Goal: Task Accomplishment & Management: Use online tool/utility

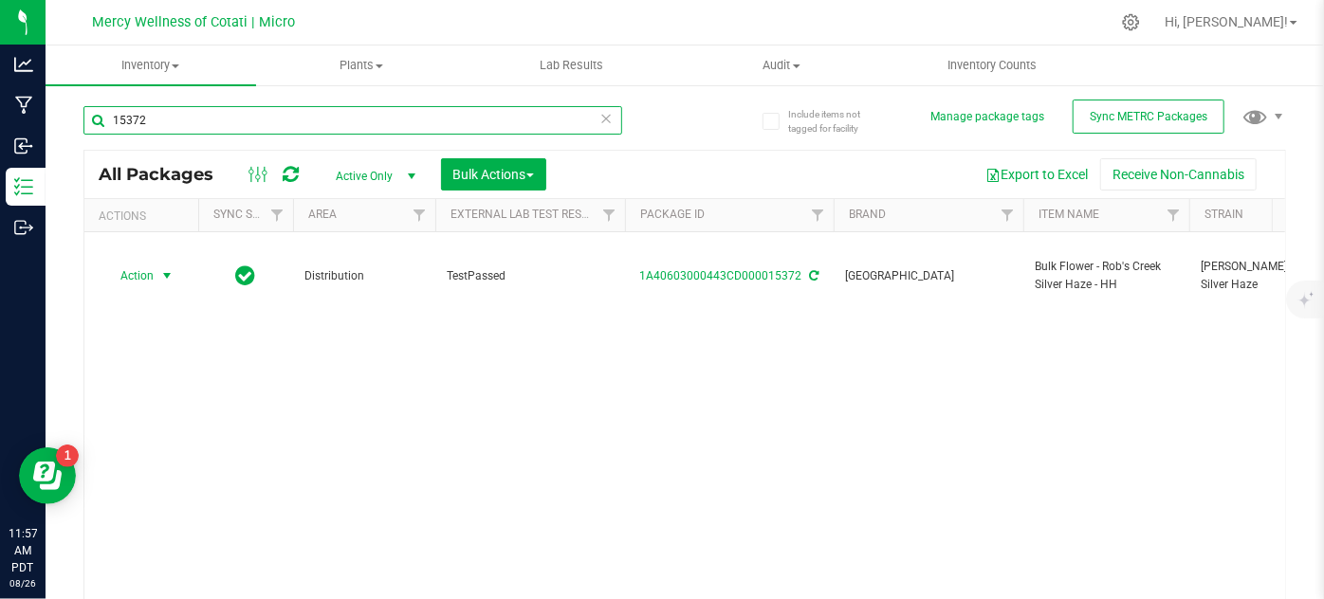
click at [157, 108] on input "15372" at bounding box center [352, 120] width 539 height 28
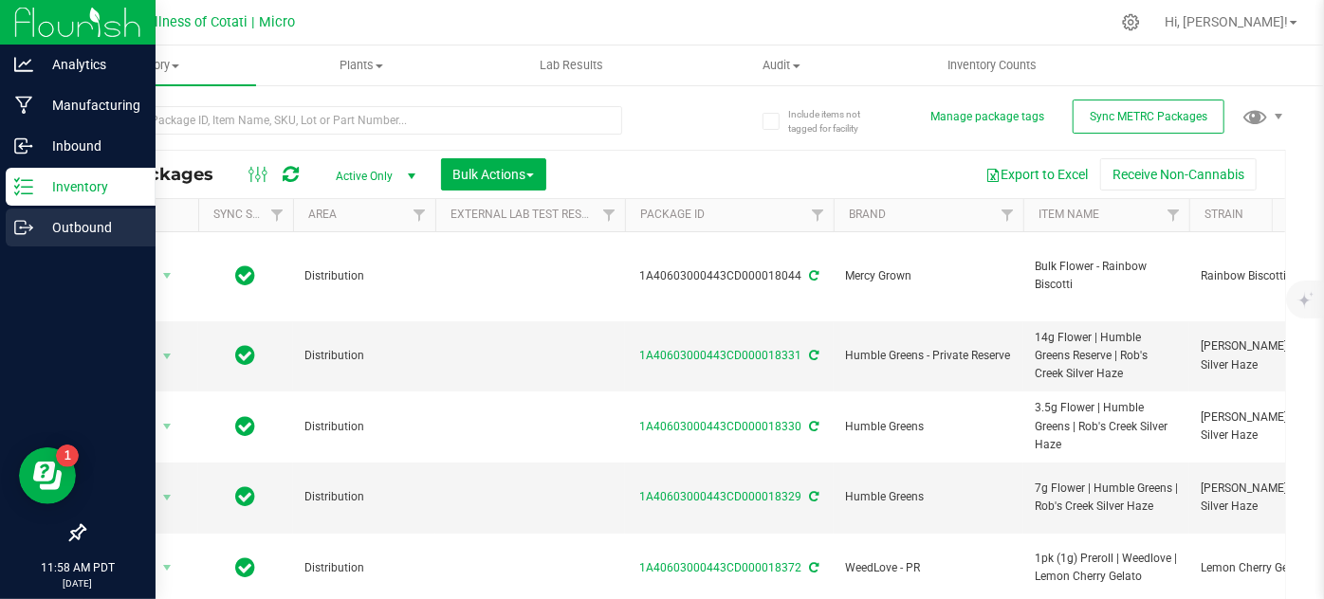
click at [15, 233] on icon at bounding box center [23, 227] width 19 height 19
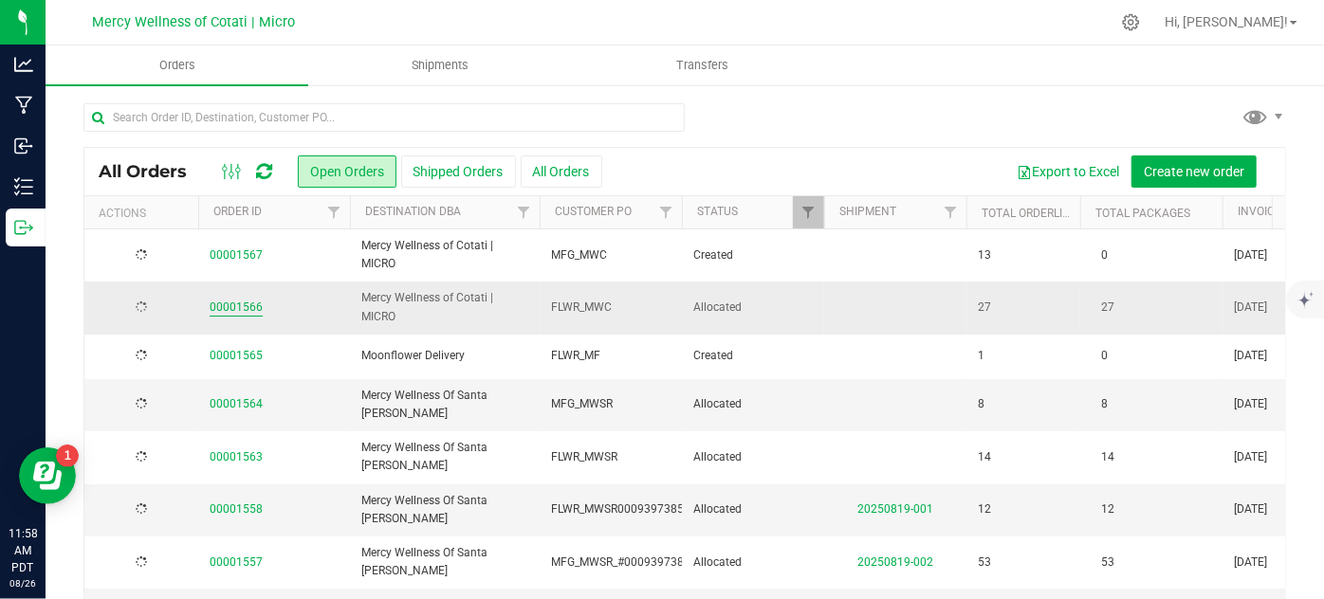
click at [229, 307] on link "00001566" at bounding box center [236, 308] width 53 height 18
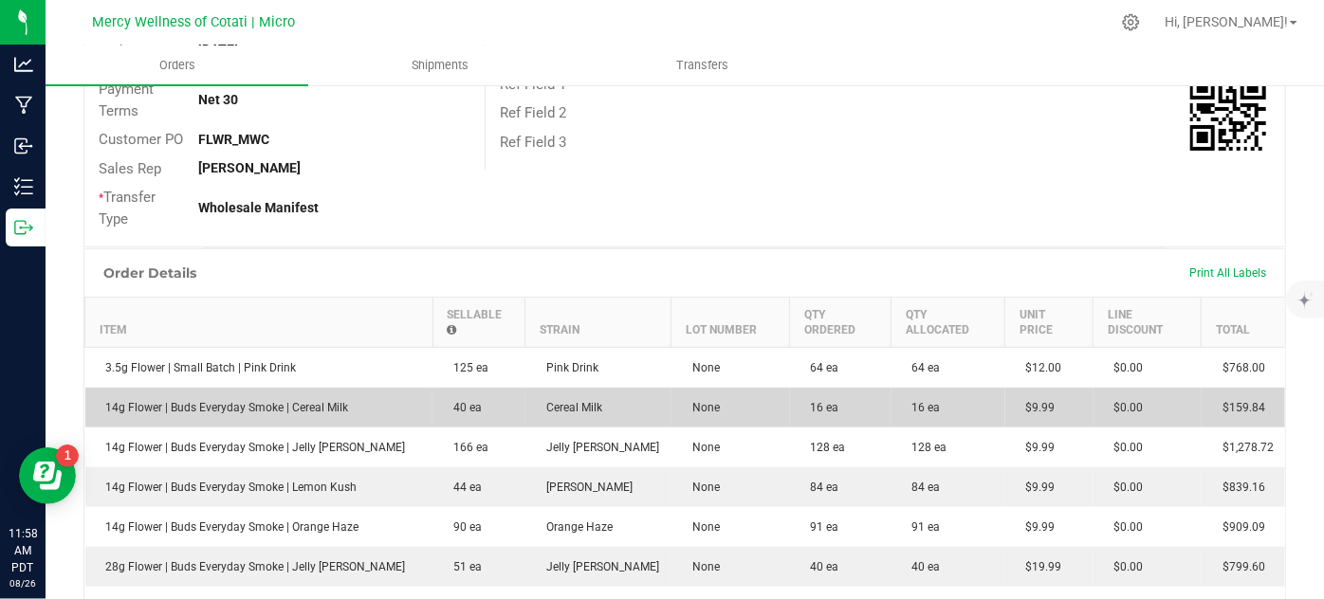
scroll to position [388, 0]
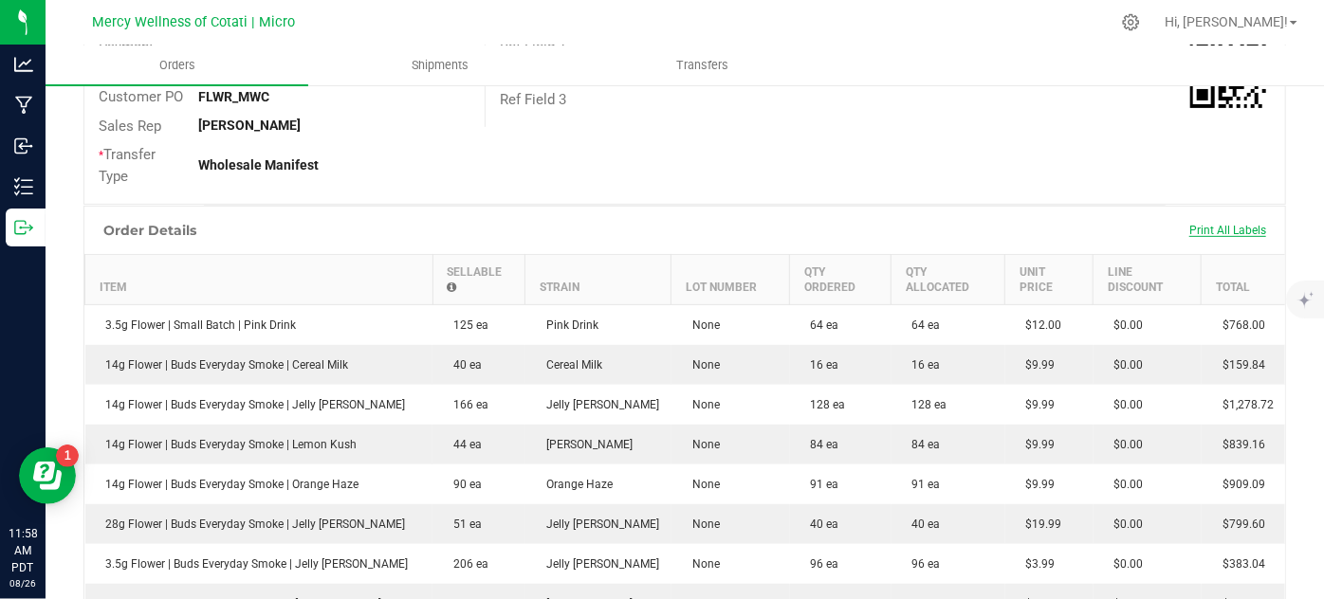
click at [1204, 226] on span "Print All Labels" at bounding box center [1227, 230] width 77 height 13
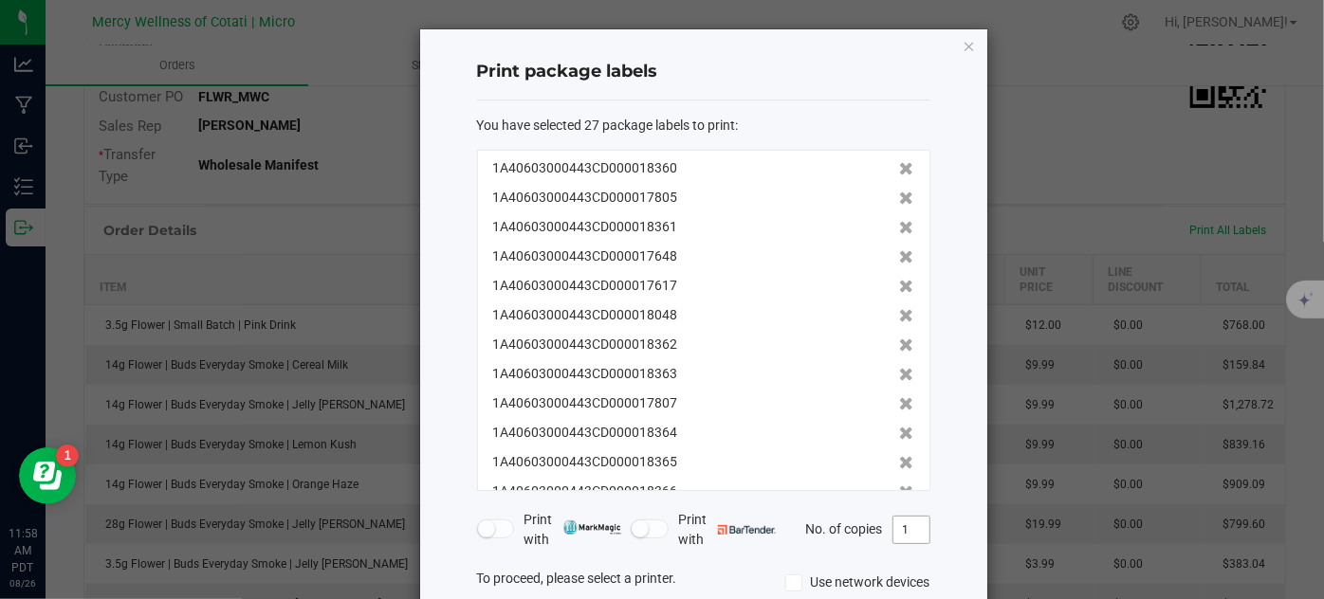
click at [905, 530] on input "1" at bounding box center [912, 530] width 36 height 27
type input "2"
click at [945, 565] on div "Print package labels You have selected 27 package labels to print : 1A406030004…" at bounding box center [703, 415] width 567 height 772
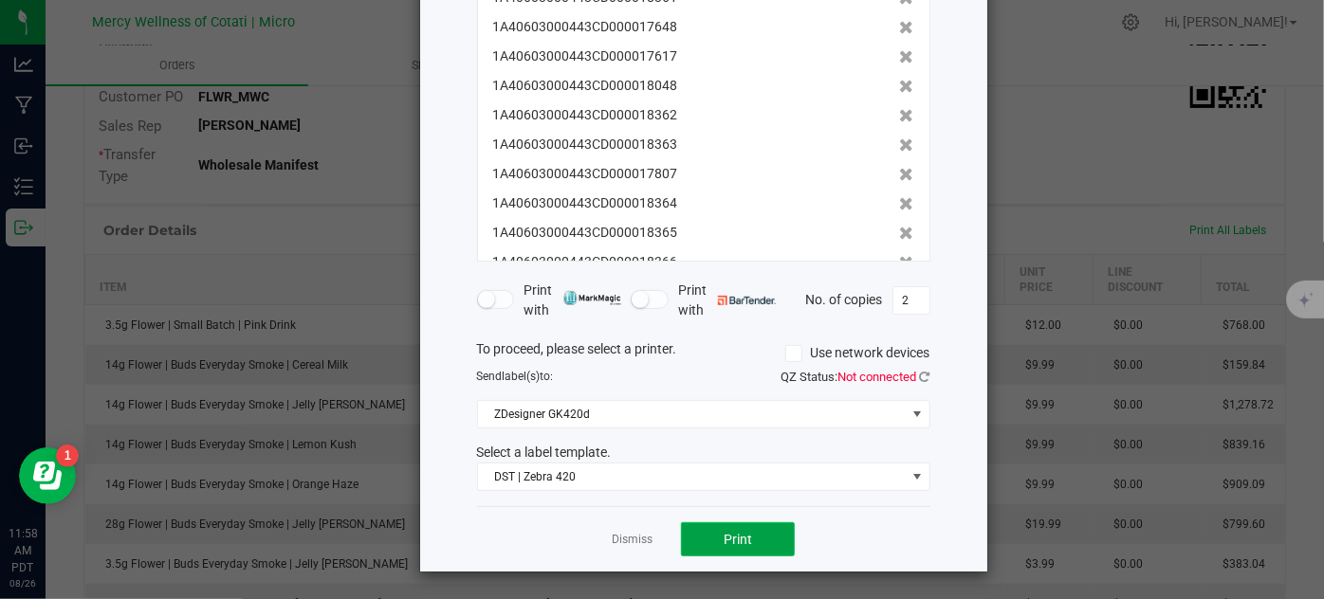
click at [745, 539] on span "Print" at bounding box center [738, 539] width 28 height 15
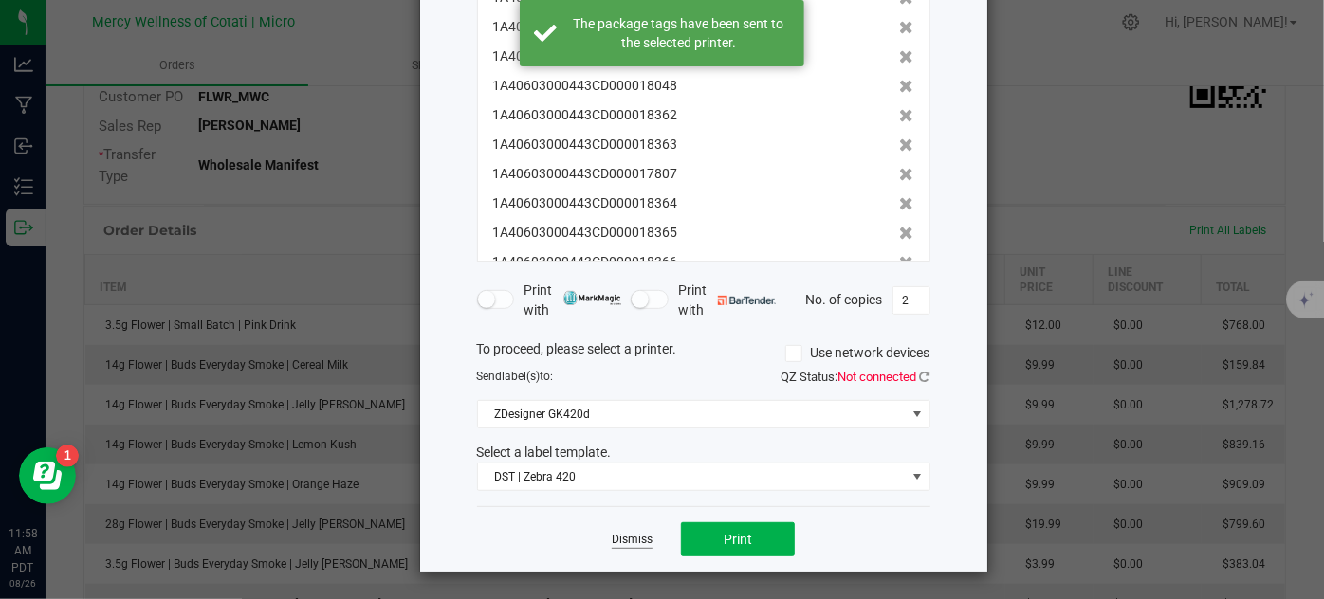
click at [618, 534] on link "Dismiss" at bounding box center [632, 540] width 41 height 16
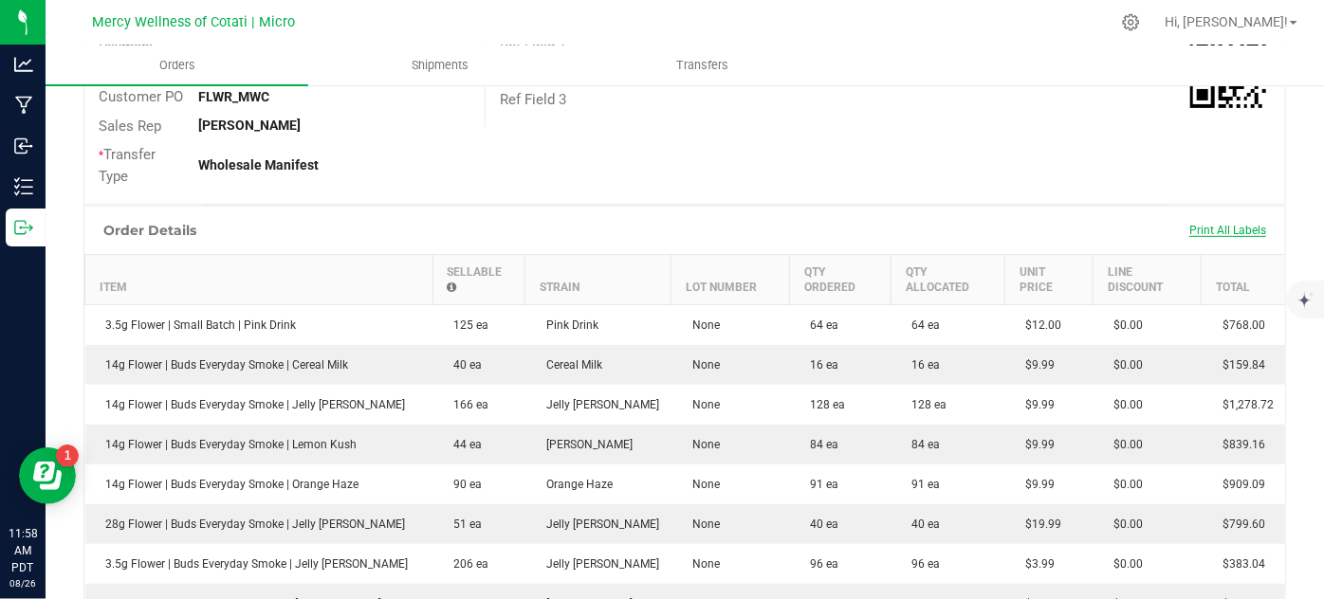
click at [1211, 232] on span "Print All Labels" at bounding box center [1227, 230] width 77 height 13
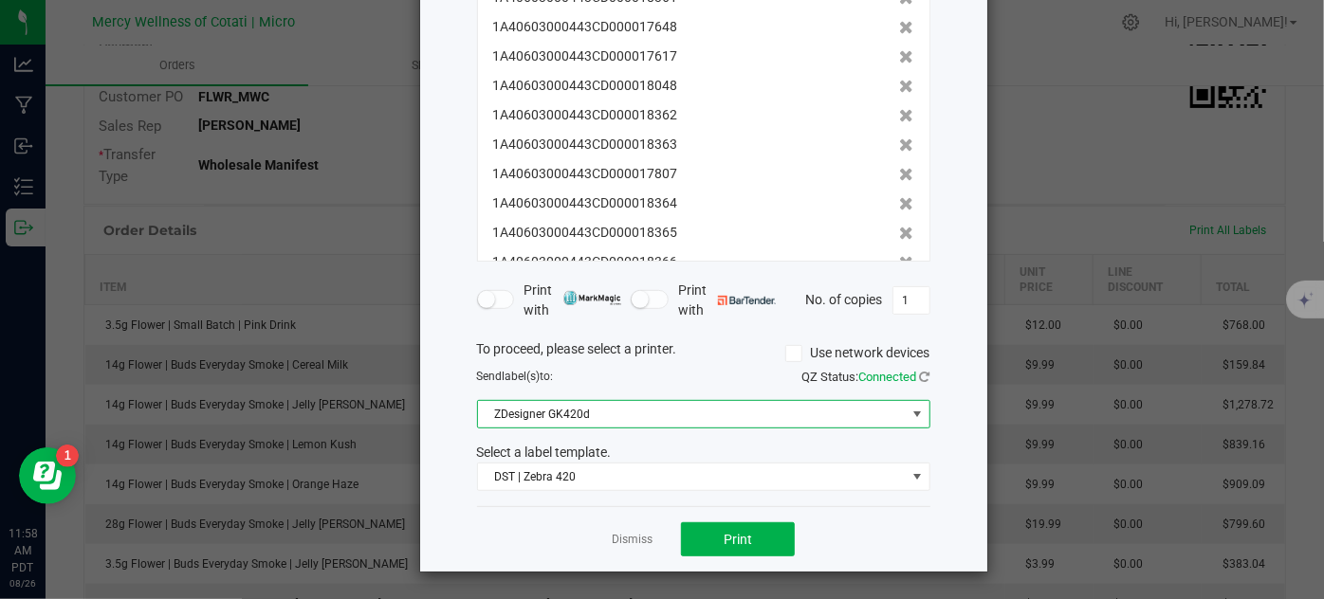
click at [553, 426] on span "ZDesigner GK420d" at bounding box center [692, 414] width 428 height 27
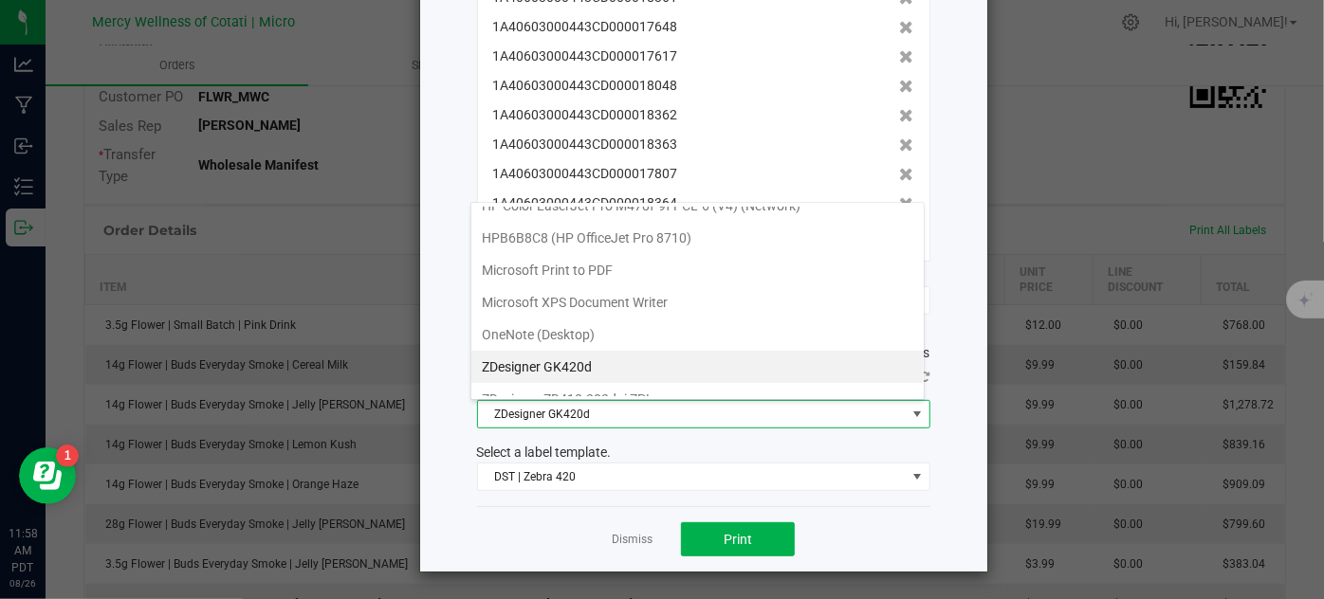
scroll to position [127, 0]
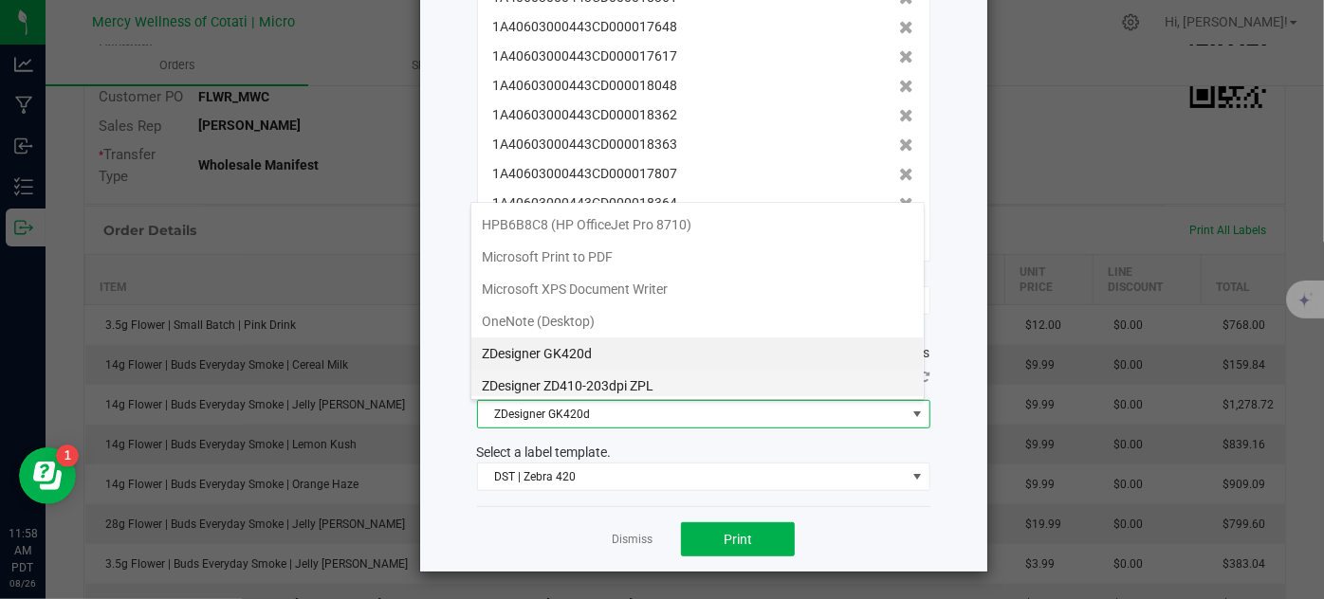
click at [556, 380] on ZPL "ZDesigner ZD410-203dpi ZPL" at bounding box center [697, 386] width 452 height 32
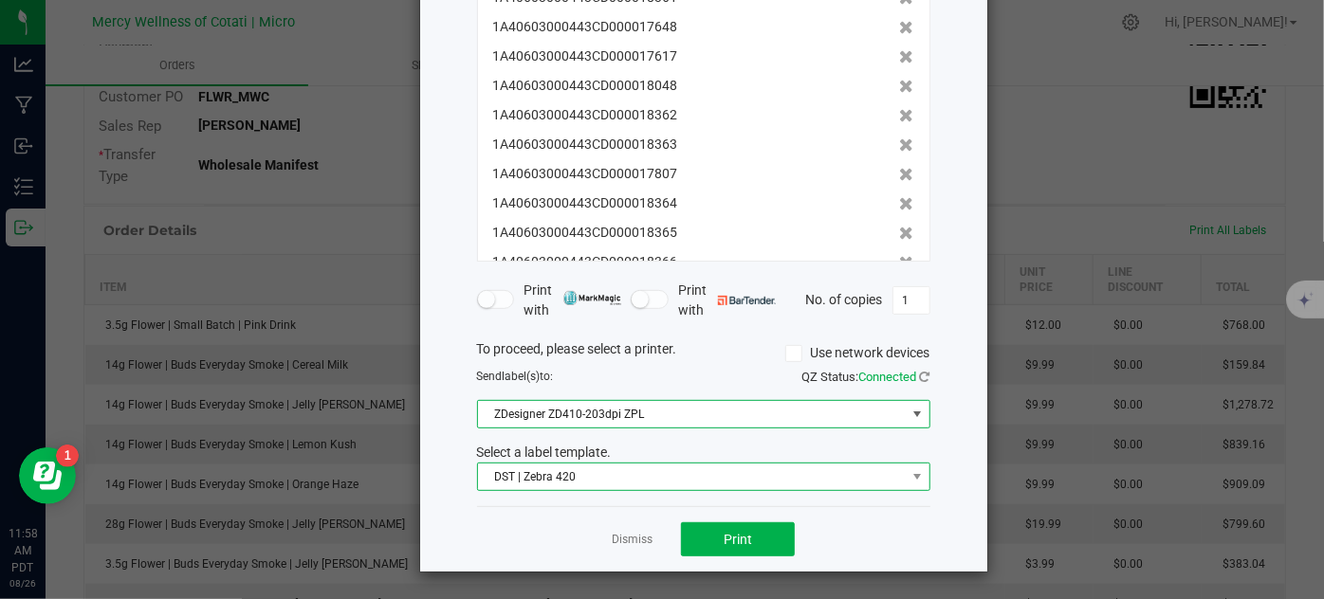
click at [596, 477] on span "DST | Zebra 420" at bounding box center [692, 477] width 428 height 27
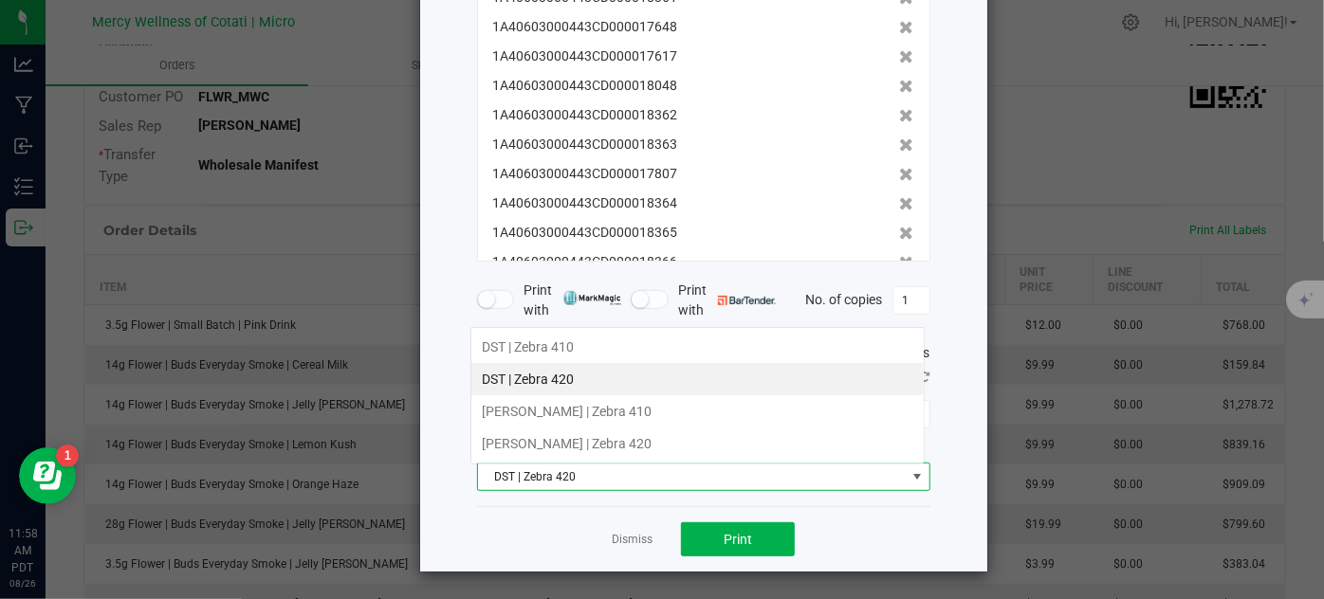
scroll to position [28, 453]
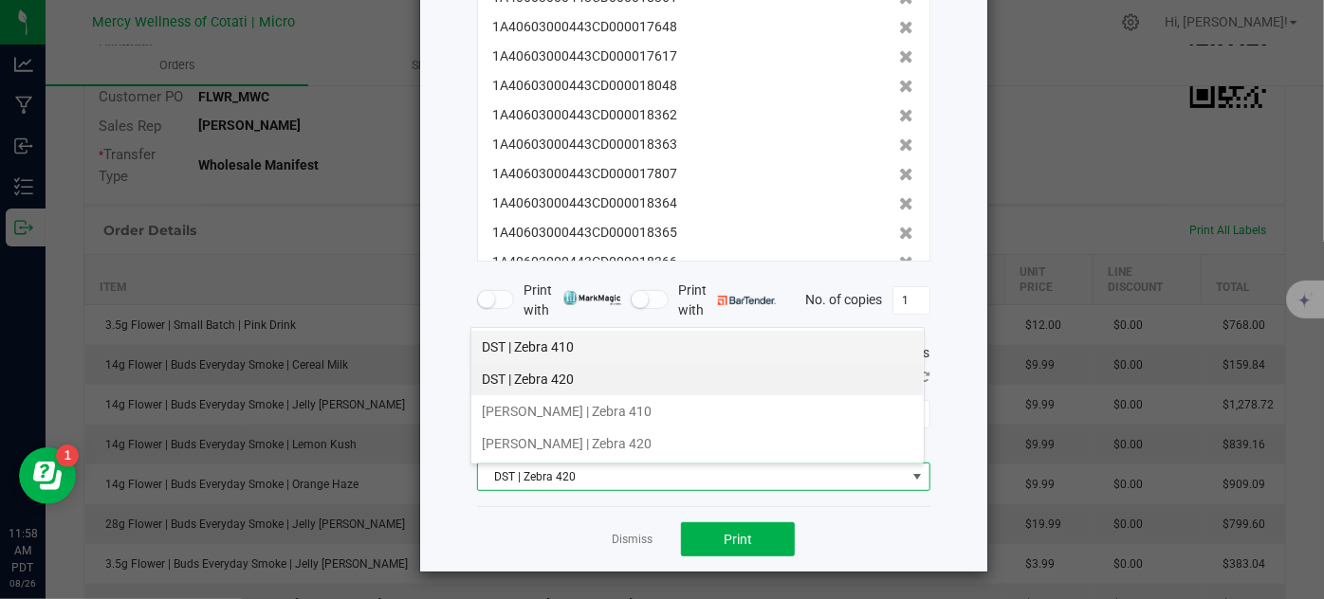
click at [539, 351] on li "DST | Zebra 410" at bounding box center [697, 347] width 452 height 32
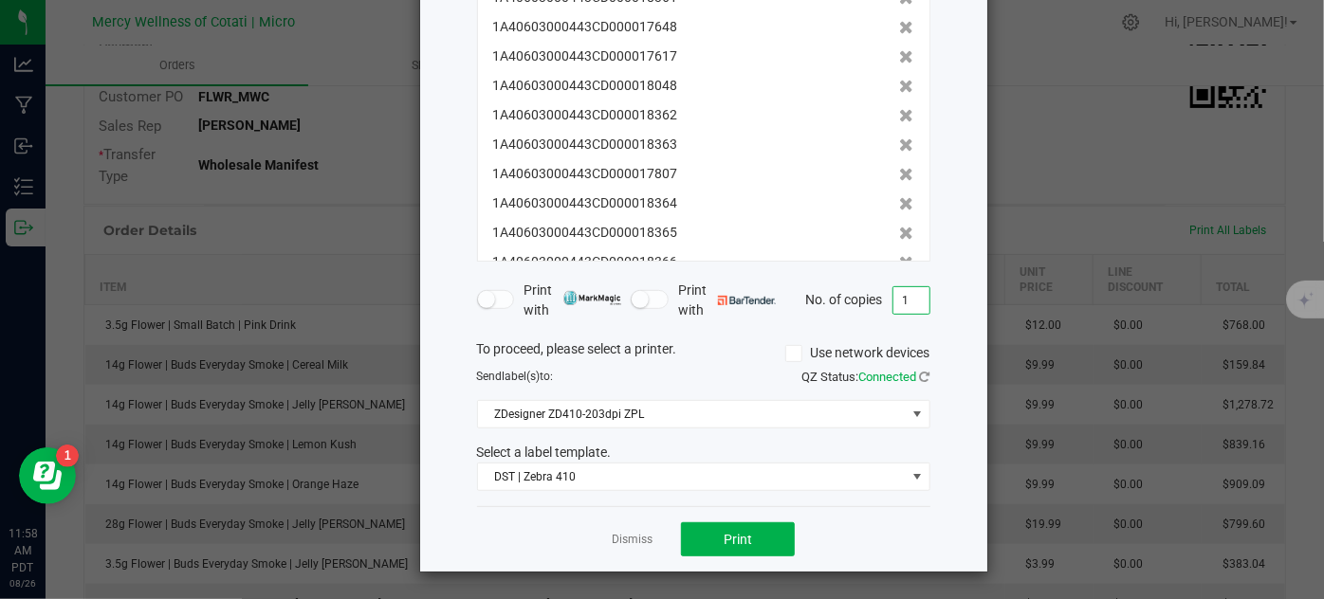
click at [913, 301] on input "1" at bounding box center [912, 300] width 36 height 27
type input "2"
click at [762, 544] on button "Print" at bounding box center [738, 540] width 114 height 34
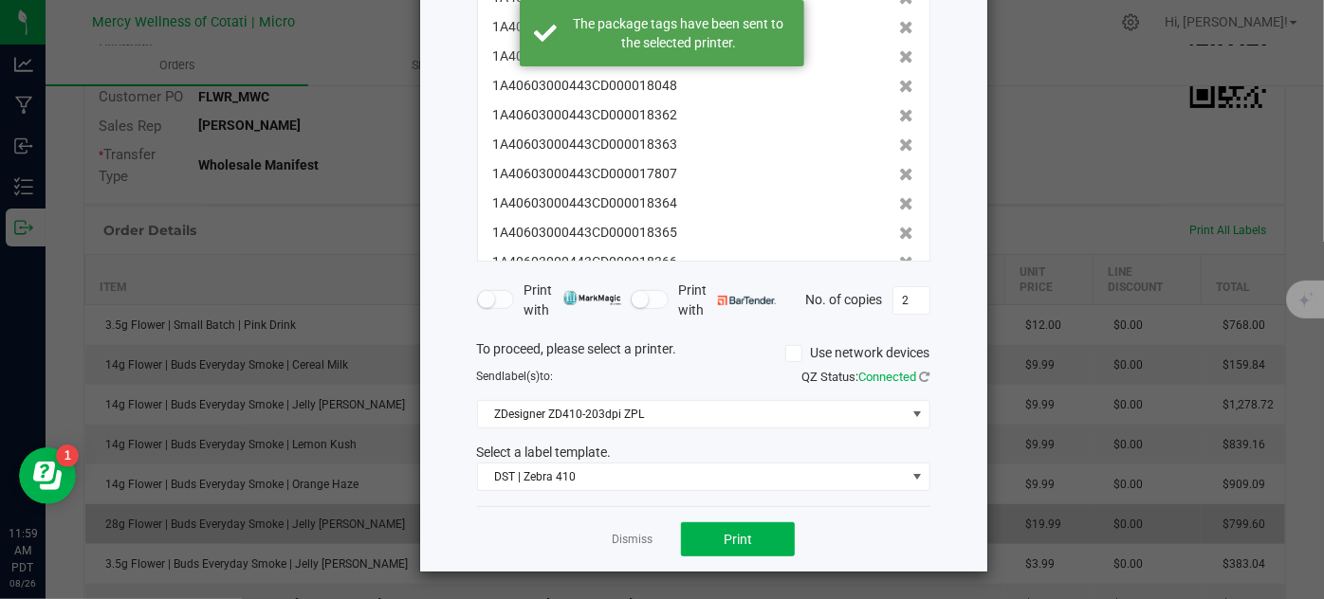
click at [636, 537] on link "Dismiss" at bounding box center [632, 540] width 41 height 16
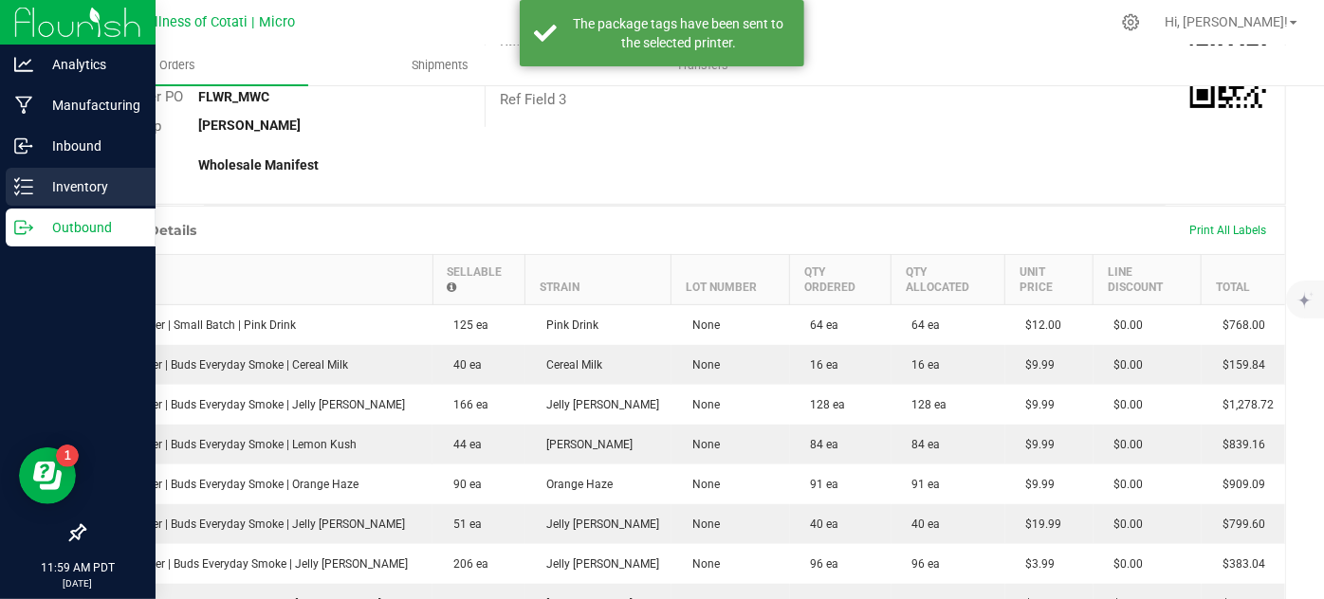
click at [21, 182] on icon at bounding box center [23, 186] width 19 height 19
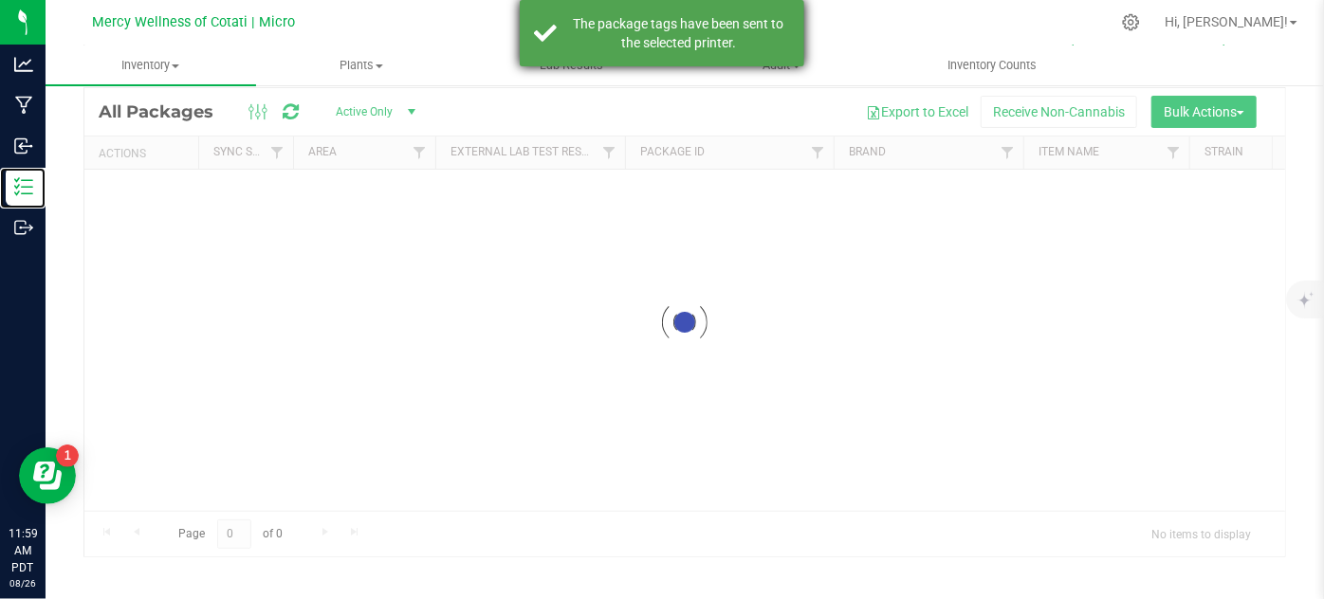
scroll to position [63, 0]
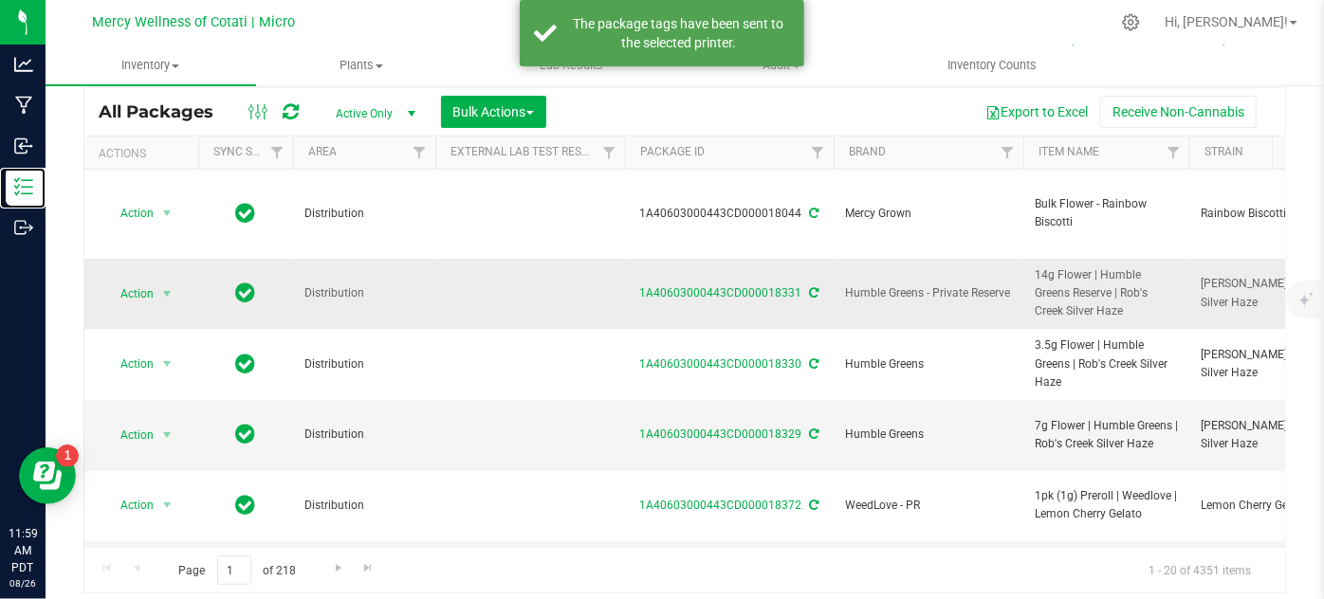
type input "[DATE]"
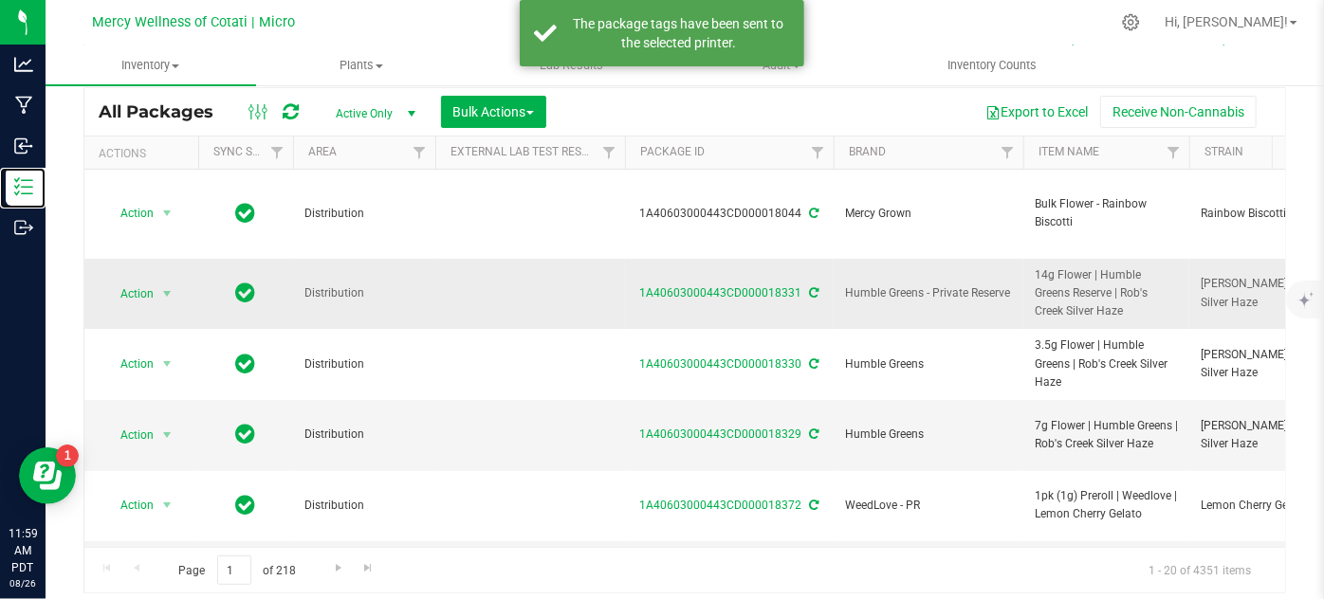
type input "[DATE]"
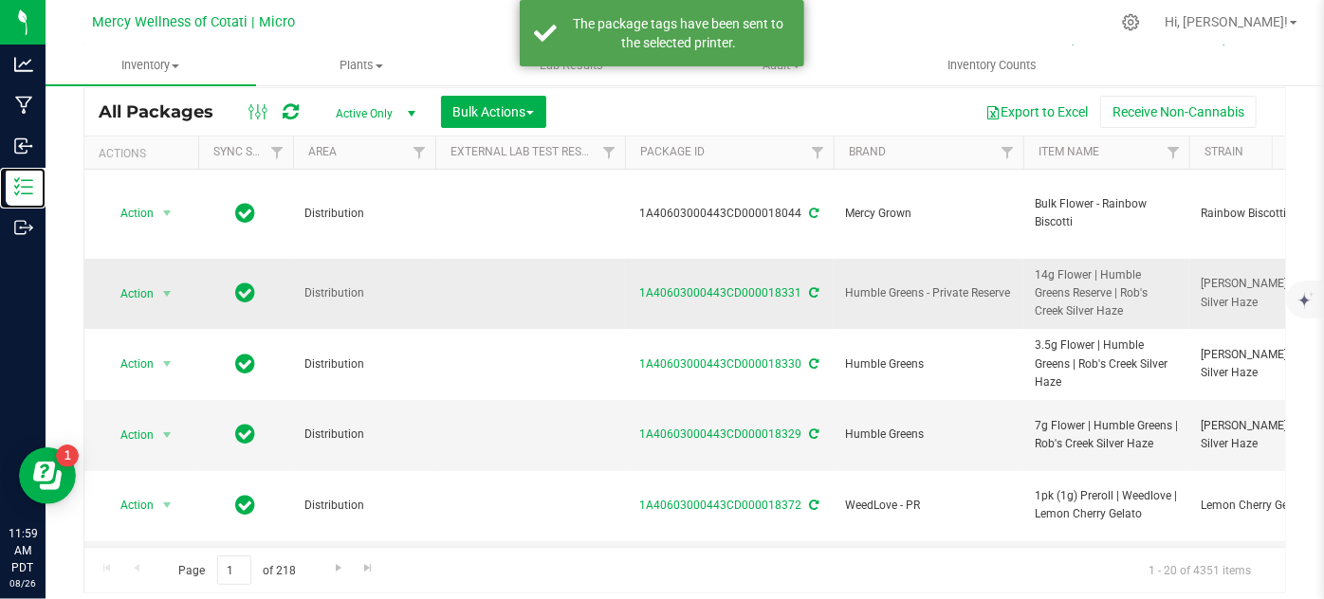
type input "[DATE]"
